Goal: Information Seeking & Learning: Learn about a topic

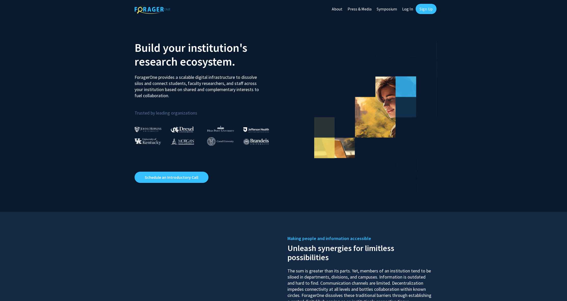
click at [412, 9] on link "Log In" at bounding box center [408, 9] width 16 height 18
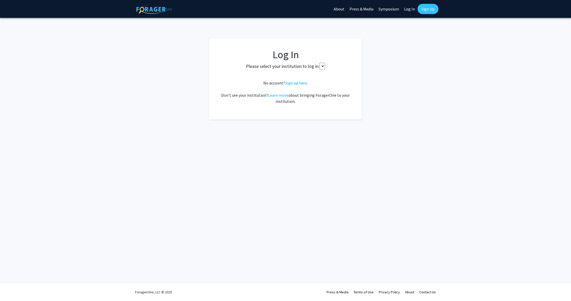
select select
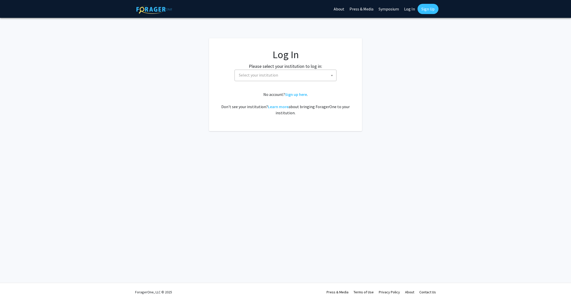
click at [304, 71] on span "Select your institution" at bounding box center [286, 75] width 99 height 10
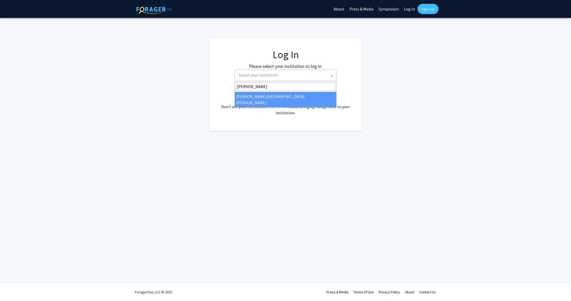
type input "[PERSON_NAME]"
select select "1"
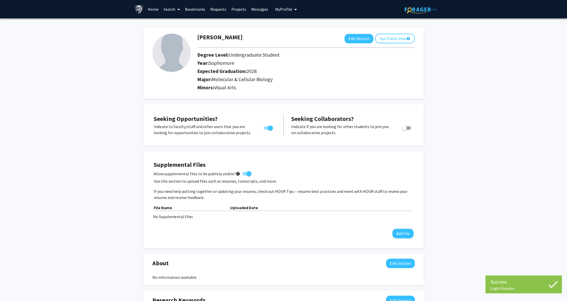
click at [156, 10] on link "Home" at bounding box center [153, 9] width 16 height 18
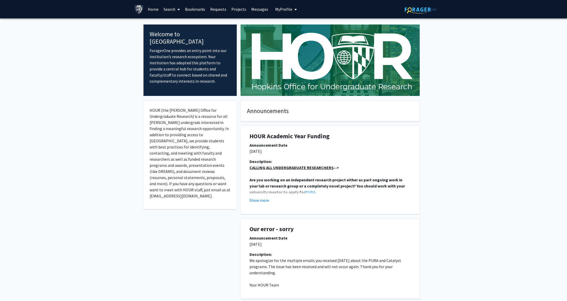
click at [191, 9] on link "Bookmarks" at bounding box center [195, 9] width 25 height 18
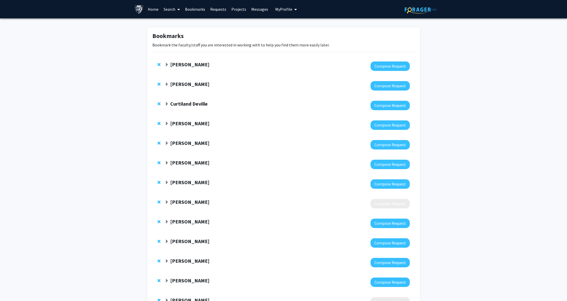
click at [180, 7] on span at bounding box center [177, 10] width 5 height 18
click at [186, 24] on span "Faculty/Staff" at bounding box center [179, 23] width 37 height 10
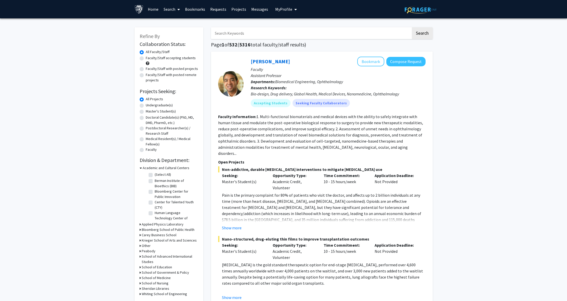
click at [146, 106] on label "Undergraduate(s)" at bounding box center [159, 105] width 27 height 5
click at [146, 106] on input "Undergraduate(s)" at bounding box center [147, 104] width 3 height 3
radio input "true"
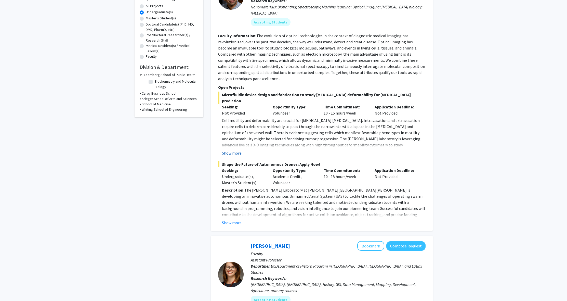
click at [236, 150] on button "Show more" at bounding box center [232, 153] width 20 height 6
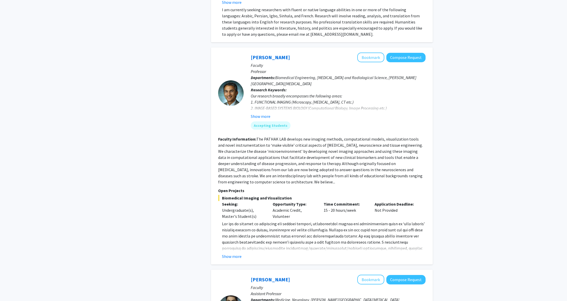
scroll to position [1071, 0]
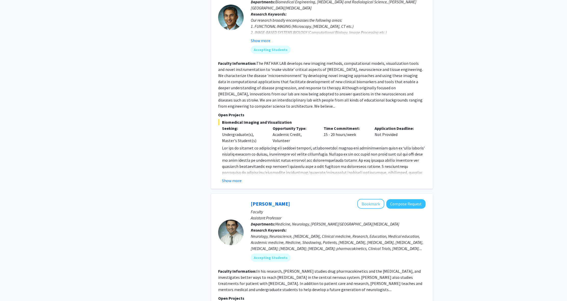
click at [175, 149] on div "Refine By Collaboration Status: Collaboration Status All Faculty/Staff Collabor…" at bounding box center [169, 173] width 77 height 2444
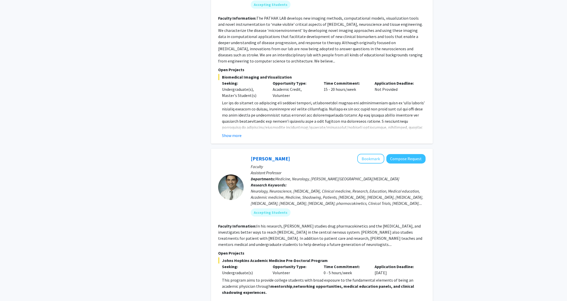
scroll to position [1164, 0]
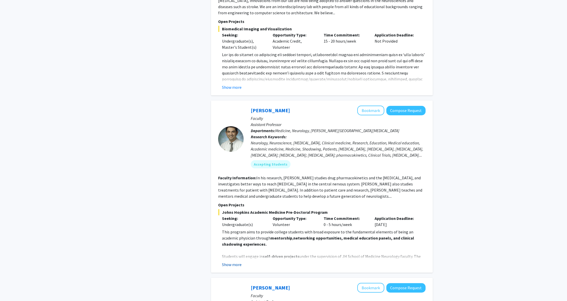
click at [236, 261] on button "Show more" at bounding box center [232, 264] width 20 height 6
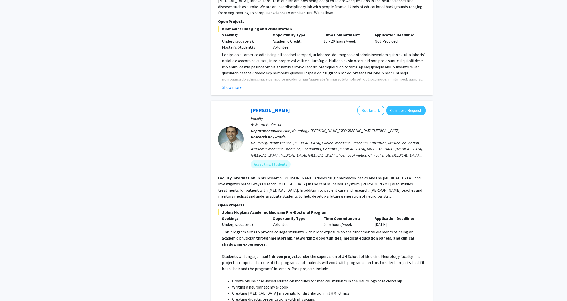
click at [164, 179] on div "Refine By Collaboration Status: Collaboration Status All Faculty/Staff Collabor…" at bounding box center [169, 187] width 77 height 2658
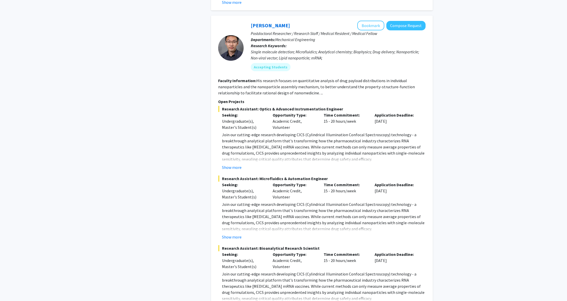
scroll to position [2339, 0]
